Goal: Find specific page/section: Find specific page/section

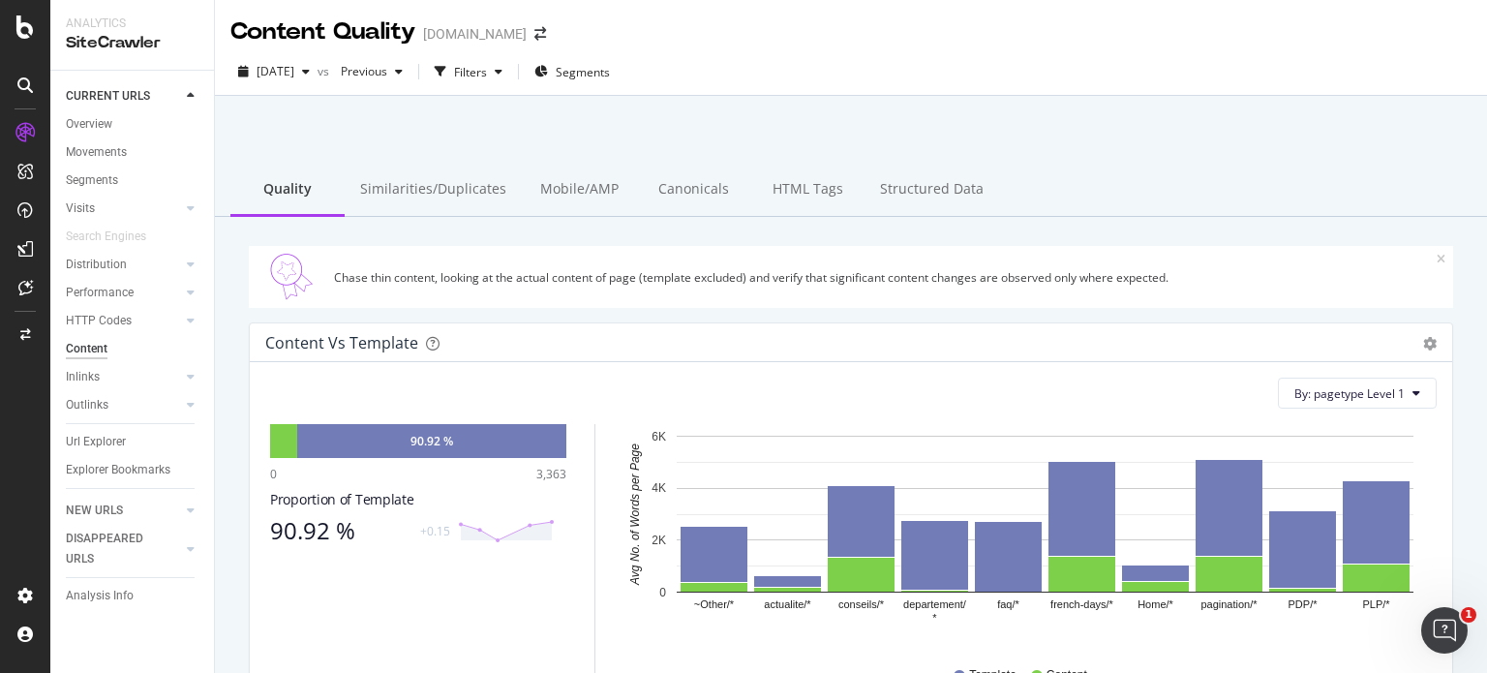
click at [116, 111] on div "Overview Movements Segments Visits Analysis Orphan URLs Search Engines Distribu…" at bounding box center [140, 303] width 148 height 386
click at [93, 123] on div "Overview" at bounding box center [89, 124] width 46 height 20
